Goal: Check status: Check status

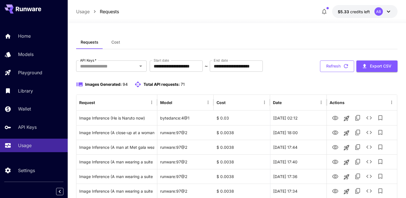
click at [337, 71] on button "Refresh" at bounding box center [337, 67] width 34 height 12
click at [319, 68] on div "**********" at bounding box center [236, 67] width 321 height 12
click at [329, 68] on button "Refresh" at bounding box center [337, 67] width 34 height 12
click at [335, 67] on button "Refresh" at bounding box center [337, 67] width 34 height 12
